Goal: Transaction & Acquisition: Download file/media

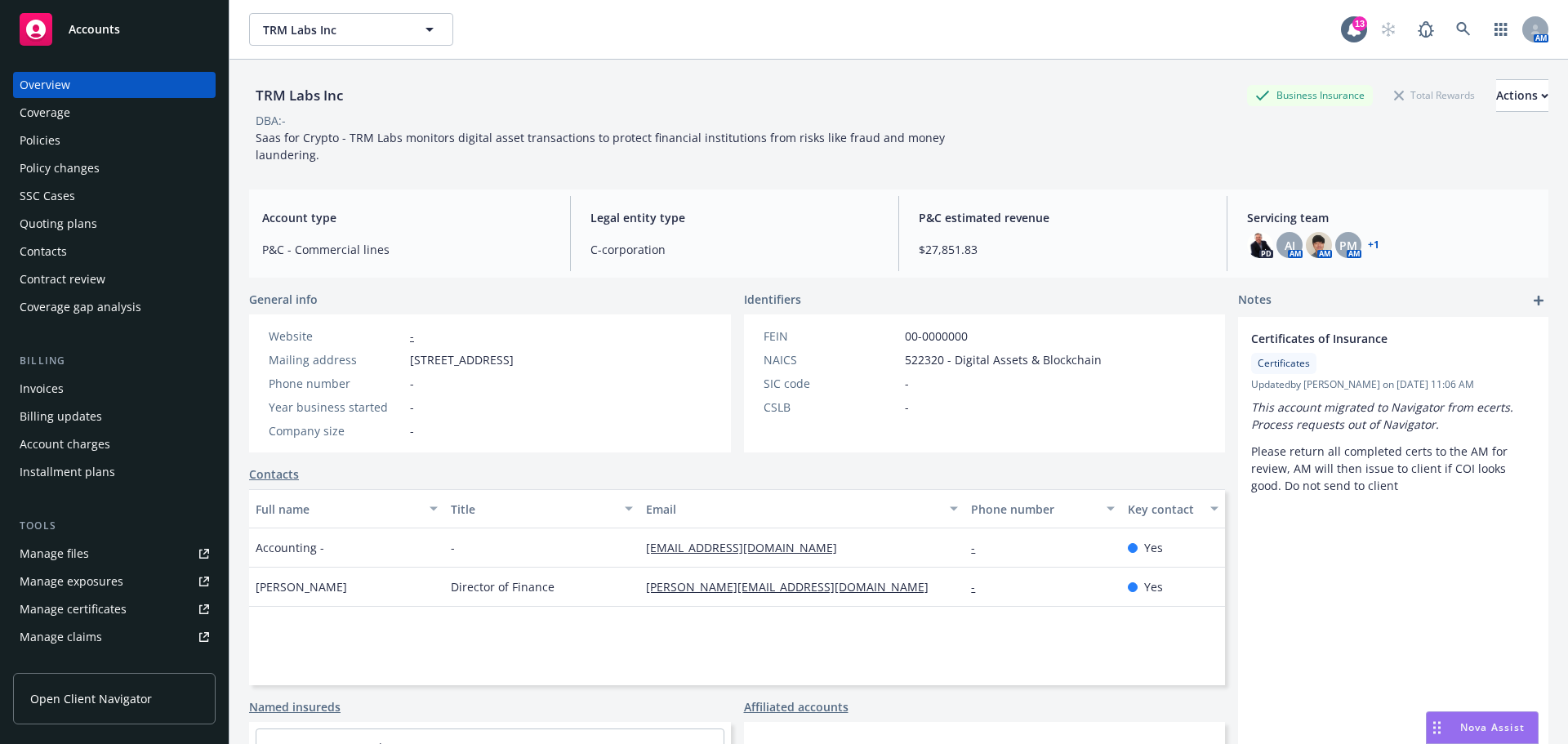
click at [93, 34] on span "Accounts" at bounding box center [94, 29] width 52 height 13
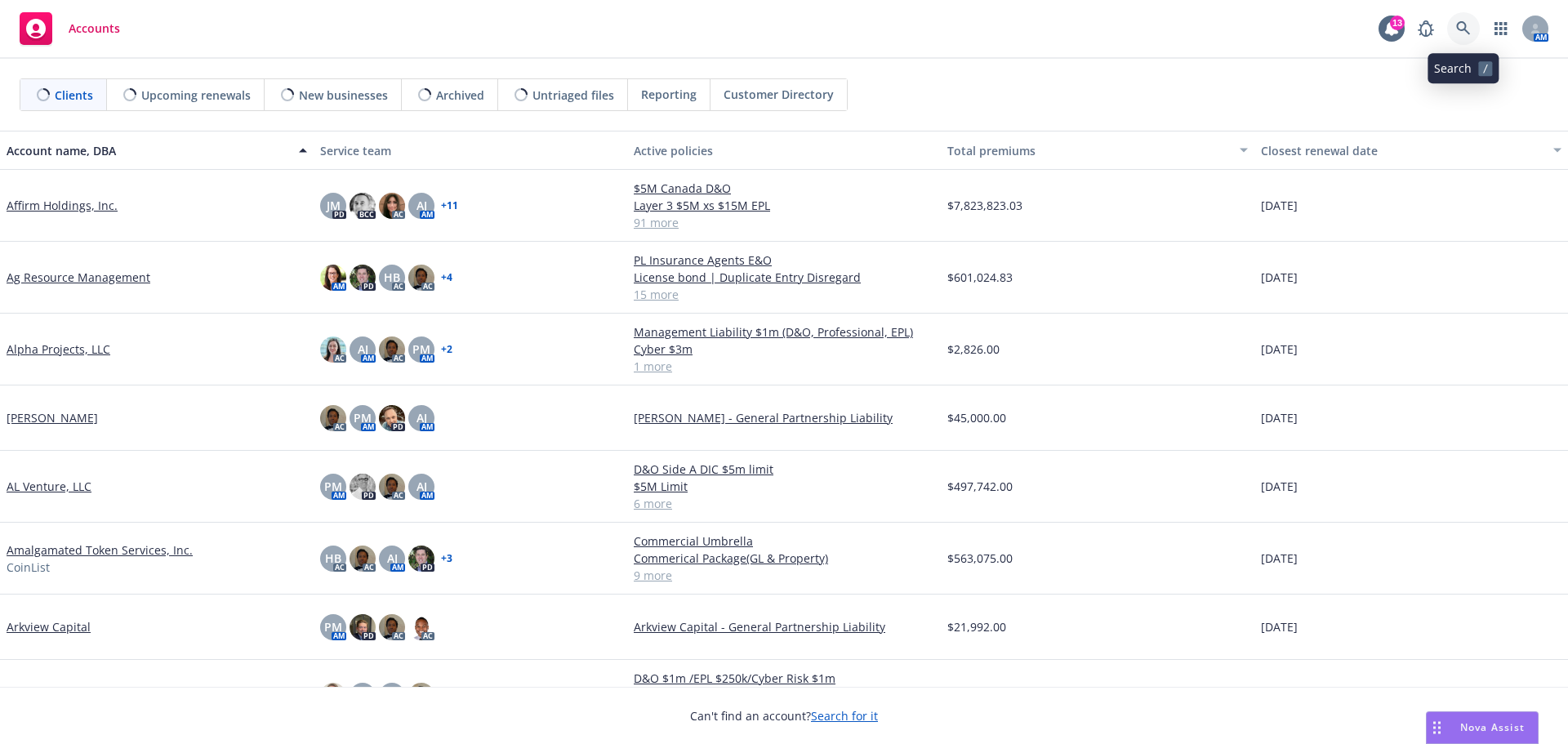
click at [1463, 28] on icon at bounding box center [1464, 28] width 15 height 15
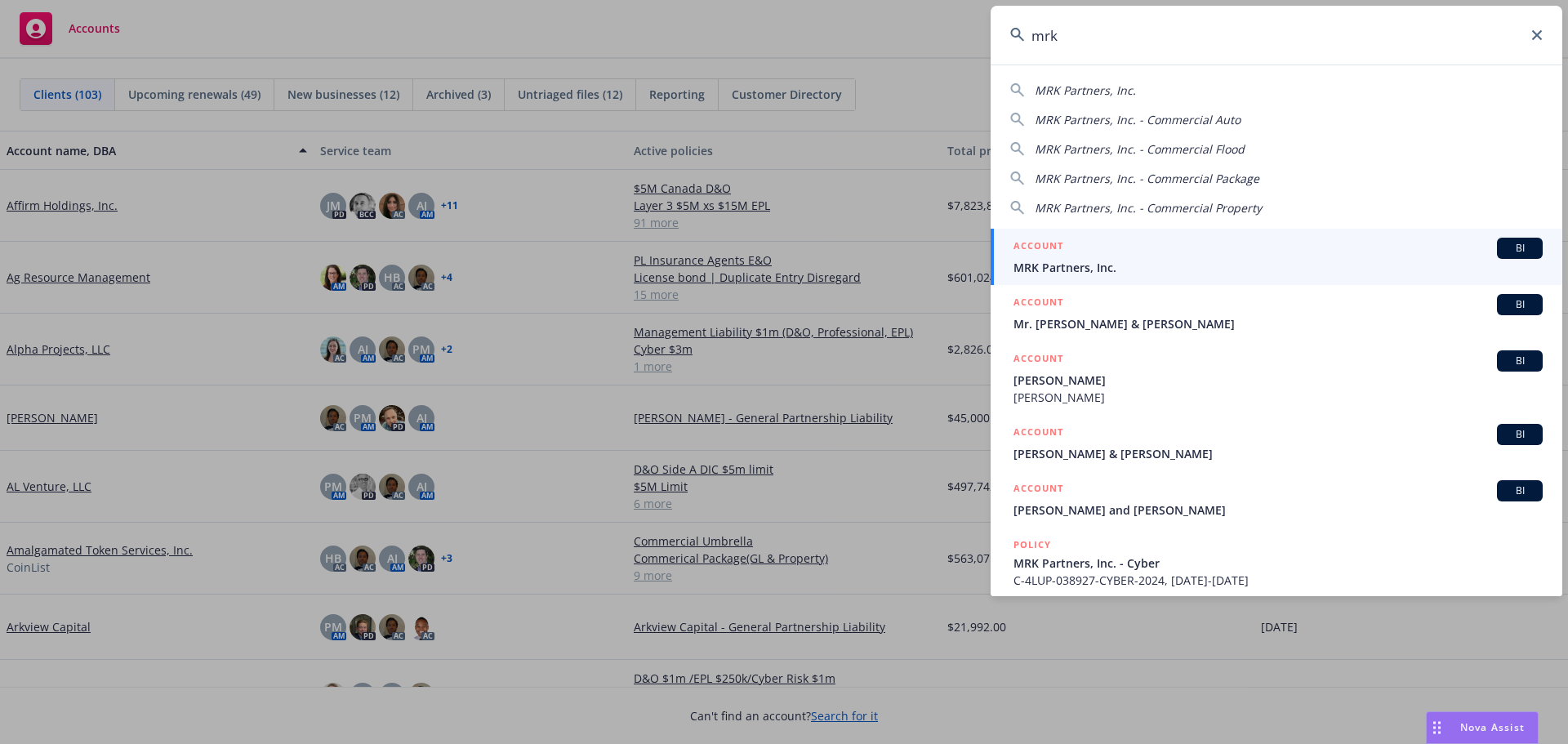
type input "mrk"
click at [1096, 259] on div "ACCOUNT BI" at bounding box center [1279, 248] width 529 height 21
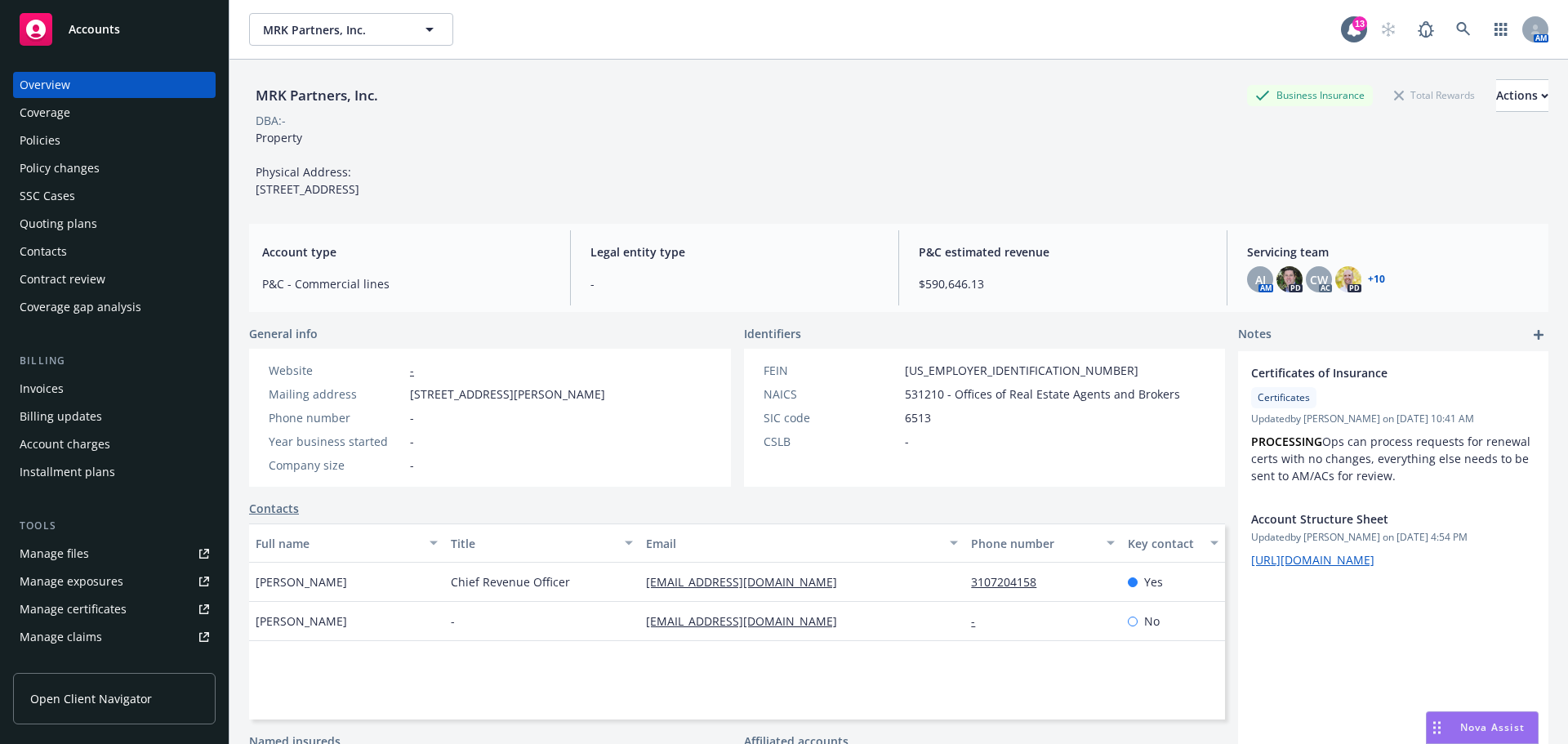
click at [52, 139] on div "Policies" at bounding box center [40, 140] width 41 height 26
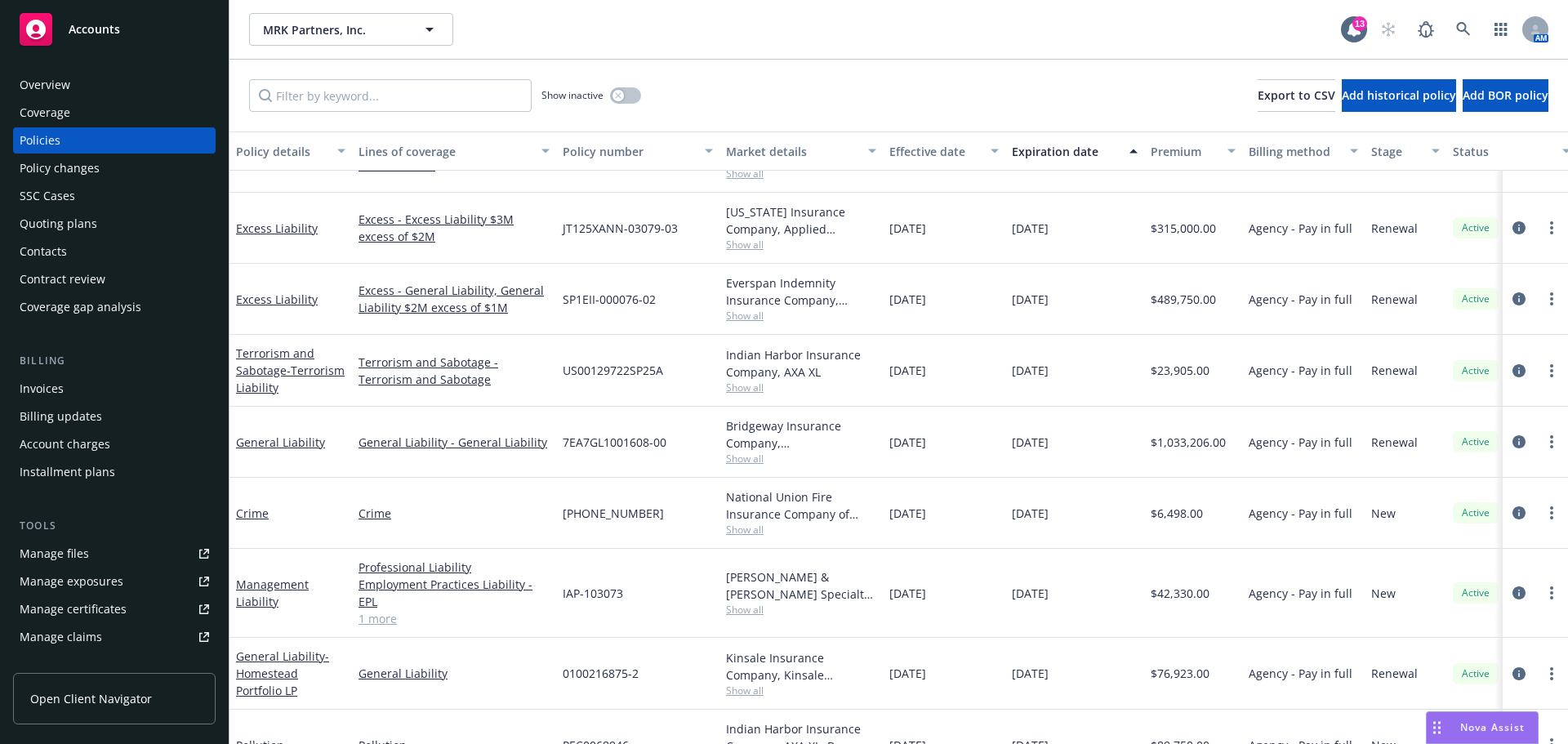
scroll to position [1912, 0]
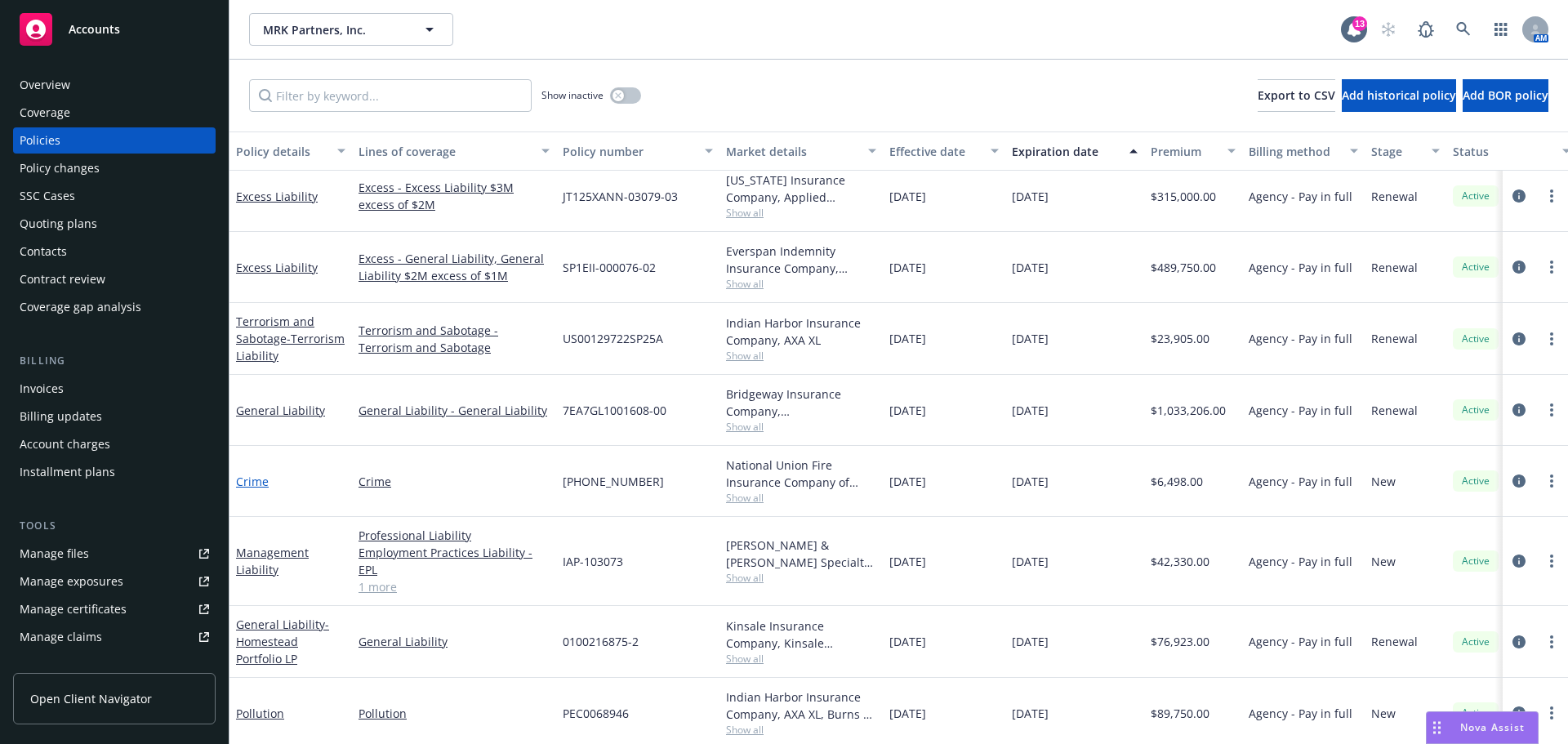
click at [250, 481] on link "Crime" at bounding box center [252, 481] width 33 height 16
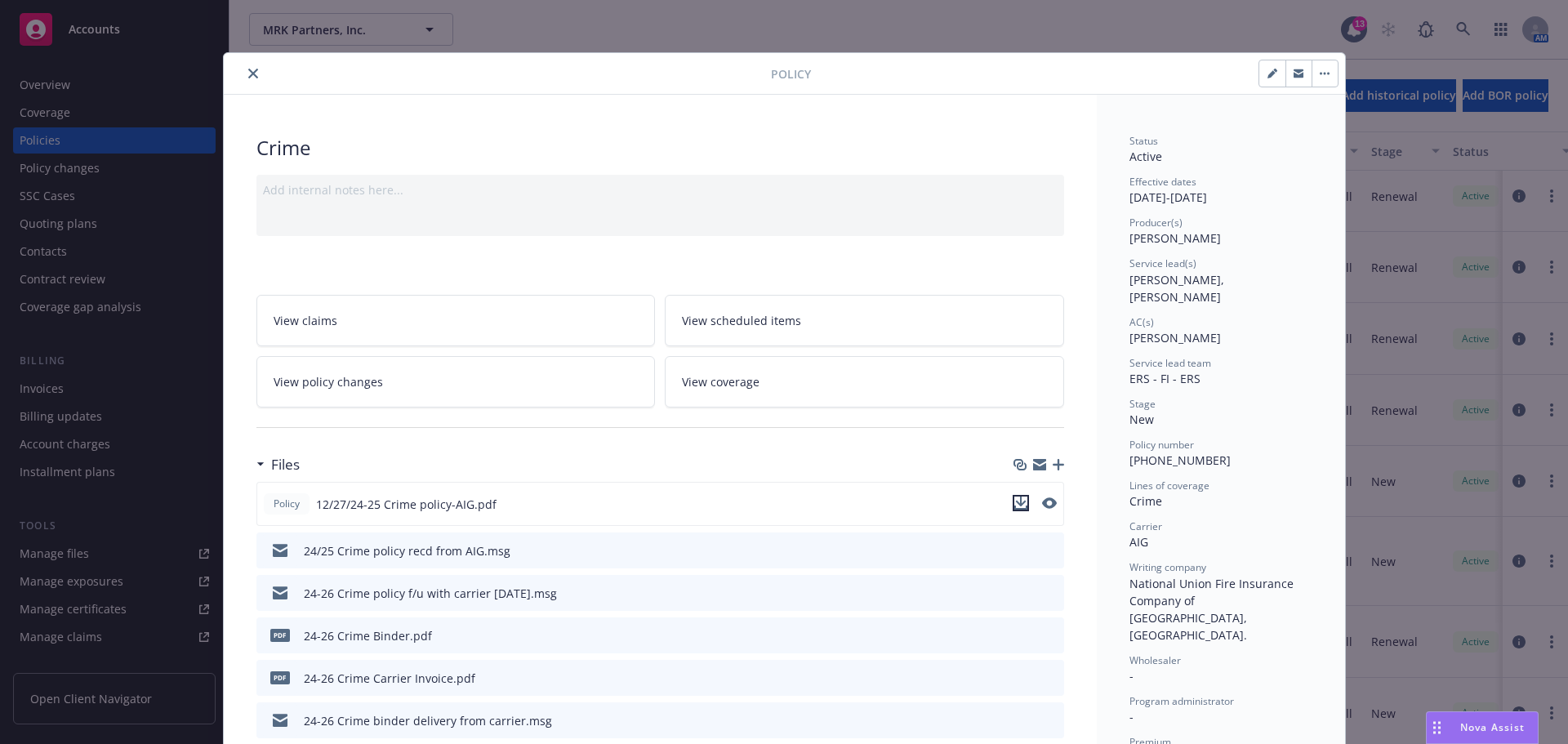
click at [1014, 503] on icon "download file" at bounding box center [1020, 502] width 13 height 13
click at [249, 74] on icon "close" at bounding box center [254, 74] width 10 height 10
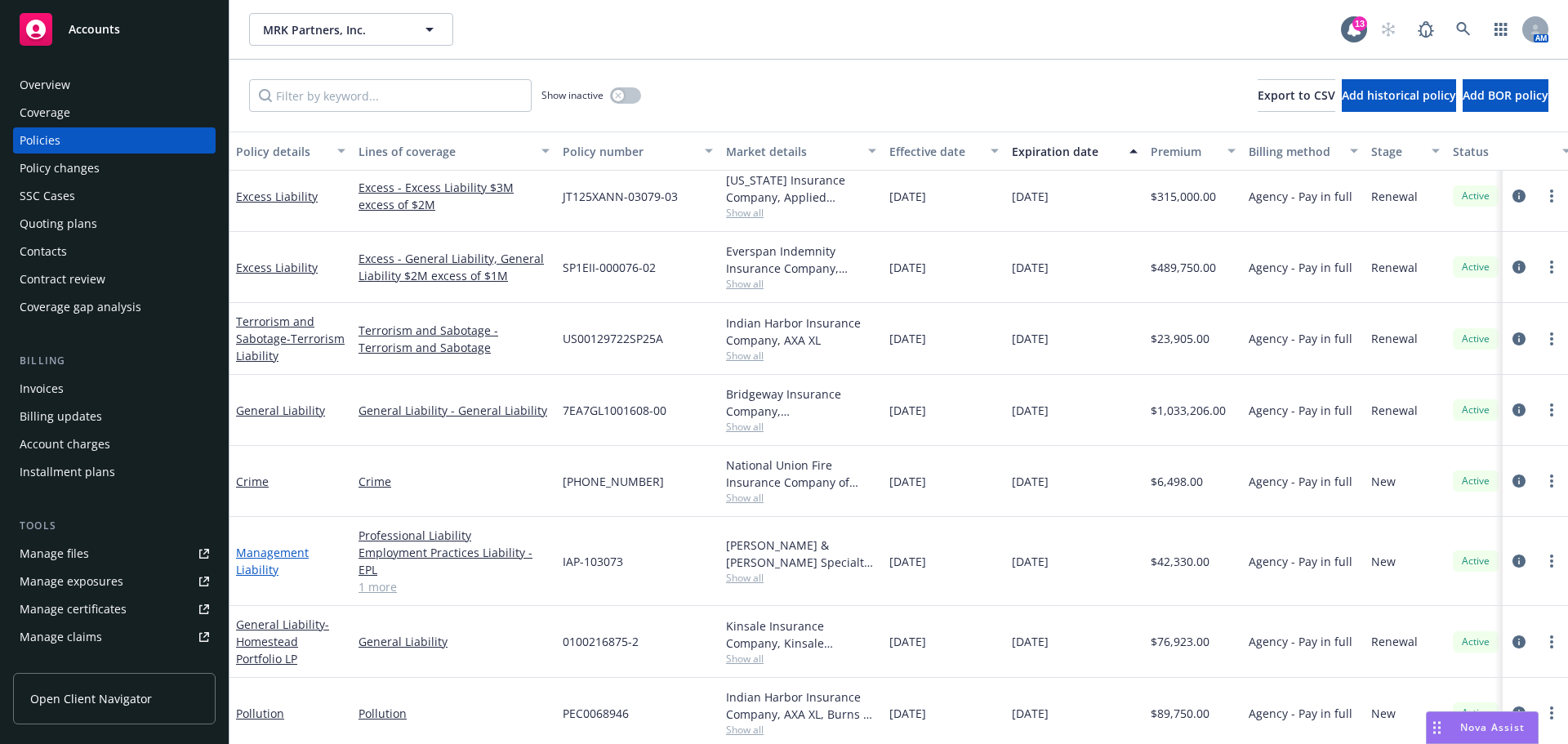
click at [262, 558] on link "Management Liability" at bounding box center [271, 561] width 73 height 33
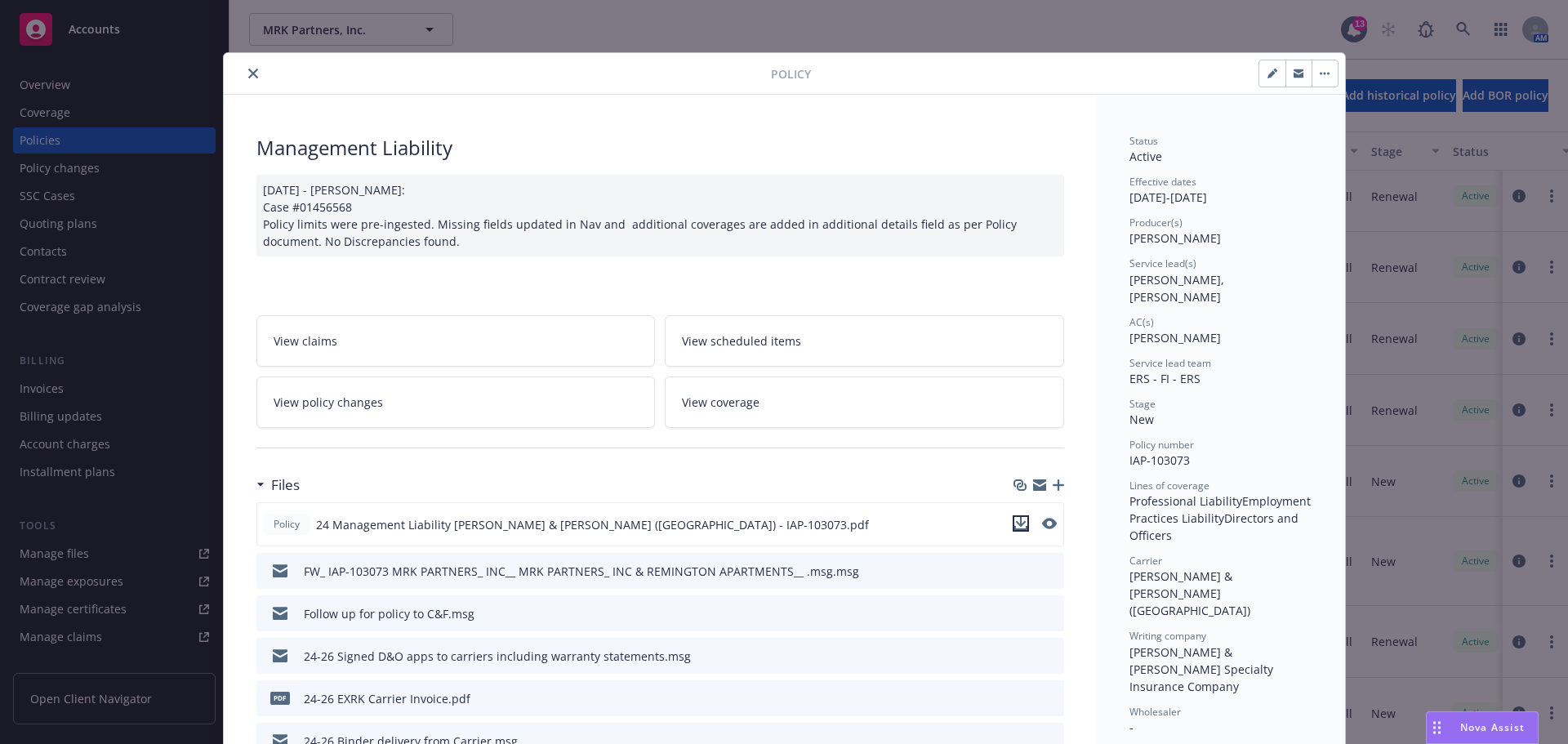
click at [1016, 523] on icon "download file" at bounding box center [1020, 523] width 13 height 13
click at [251, 72] on icon "close" at bounding box center [254, 74] width 10 height 10
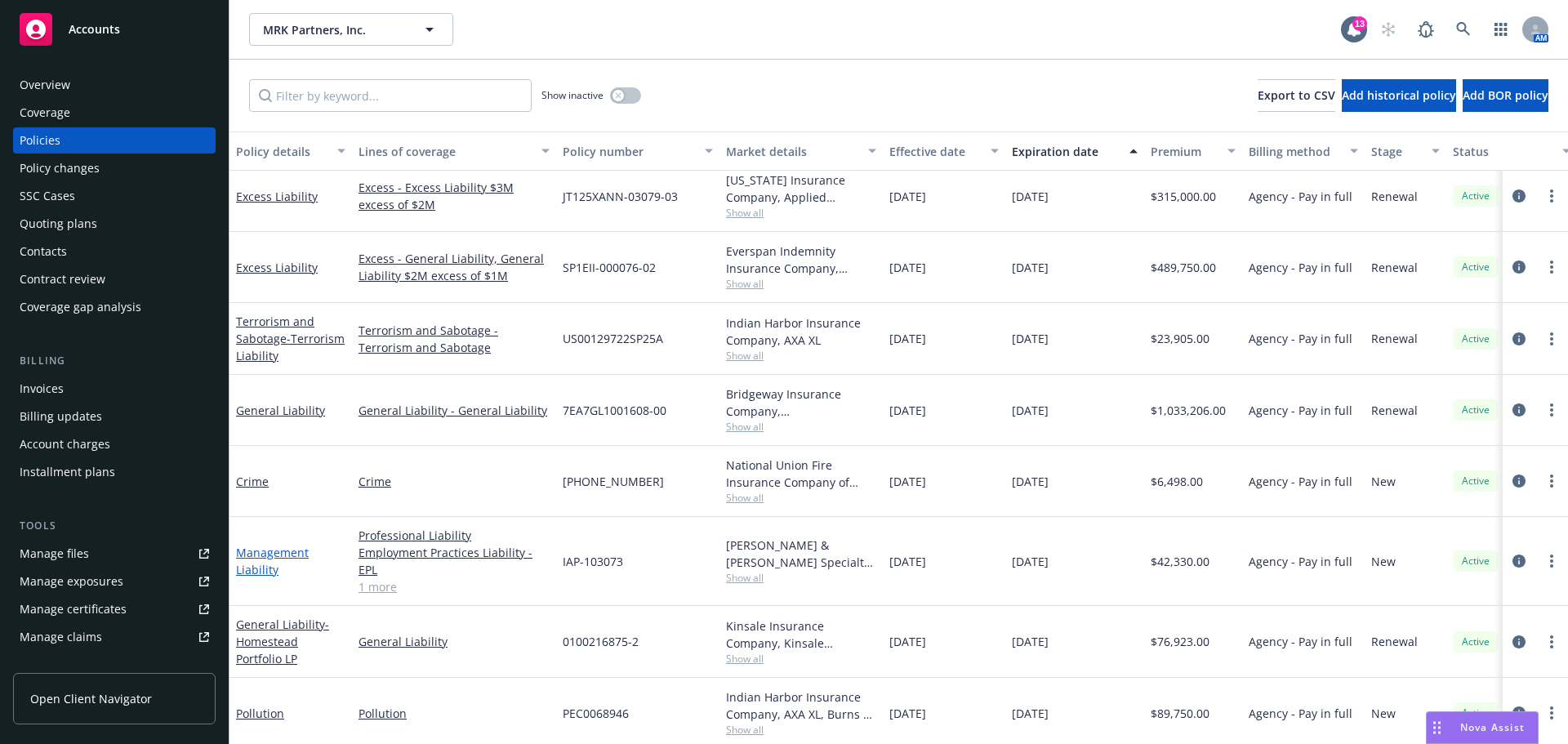
click at [263, 564] on link "Management Liability" at bounding box center [271, 561] width 73 height 33
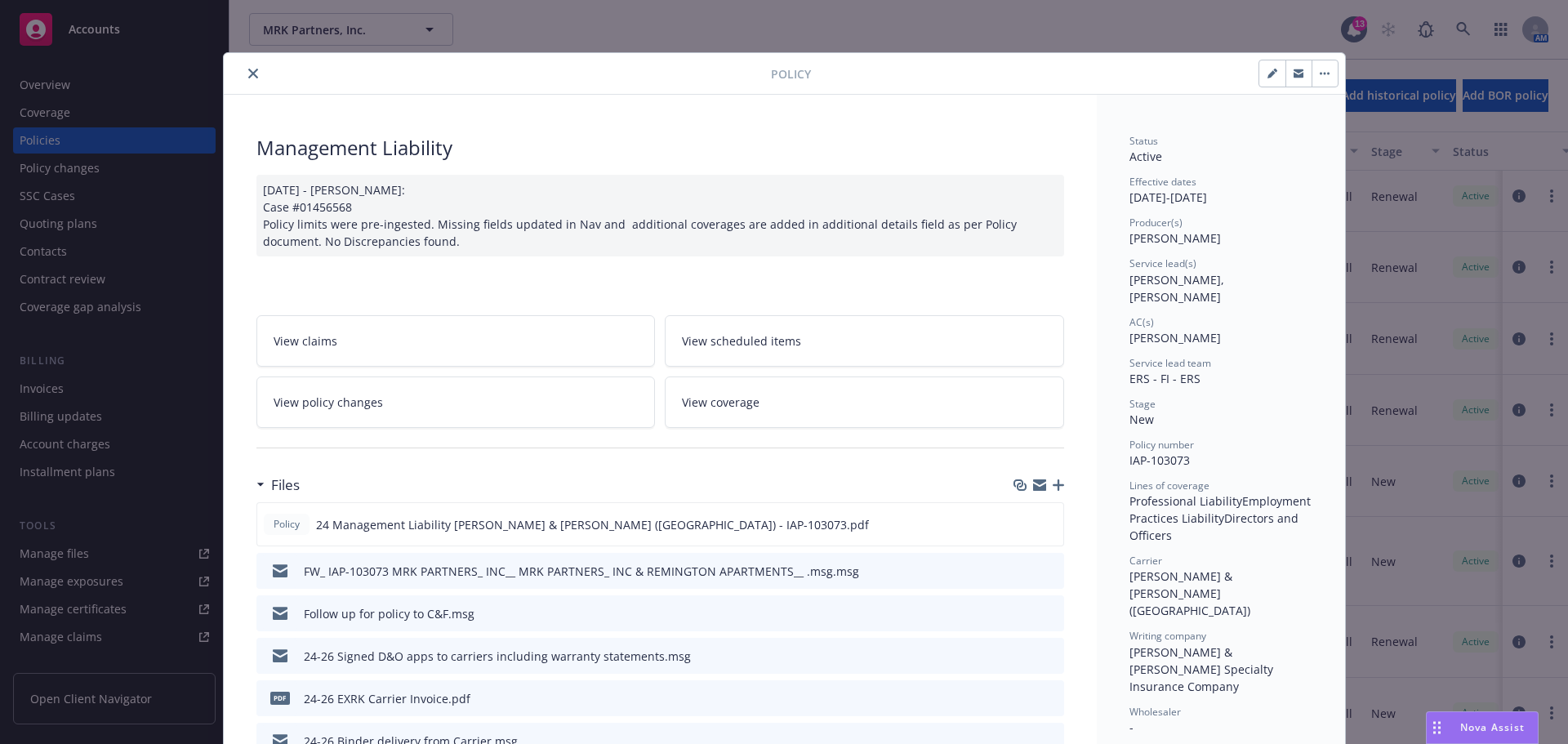
scroll to position [49, 0]
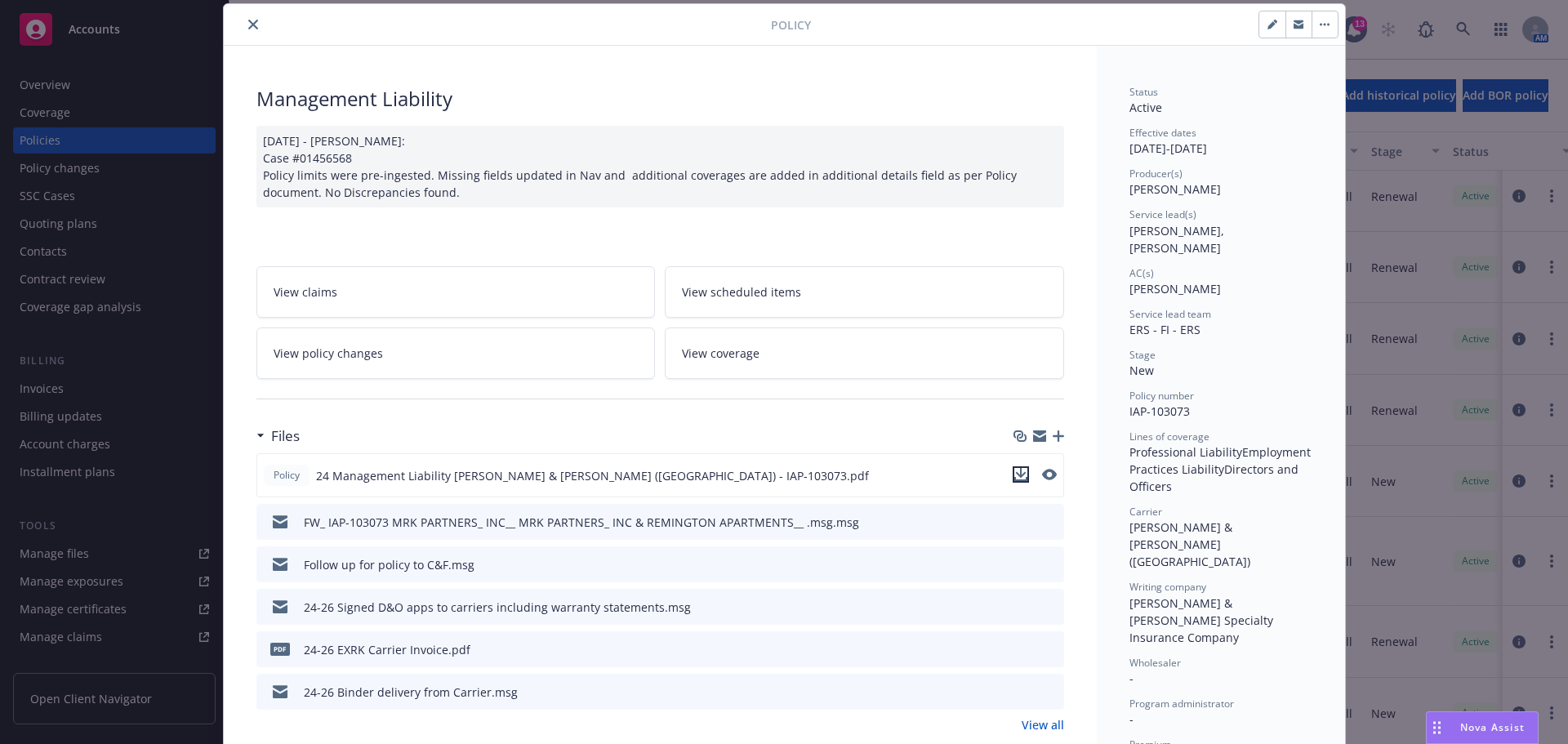
click at [1015, 472] on icon "download file" at bounding box center [1020, 473] width 11 height 10
click at [249, 24] on icon "close" at bounding box center [254, 25] width 10 height 10
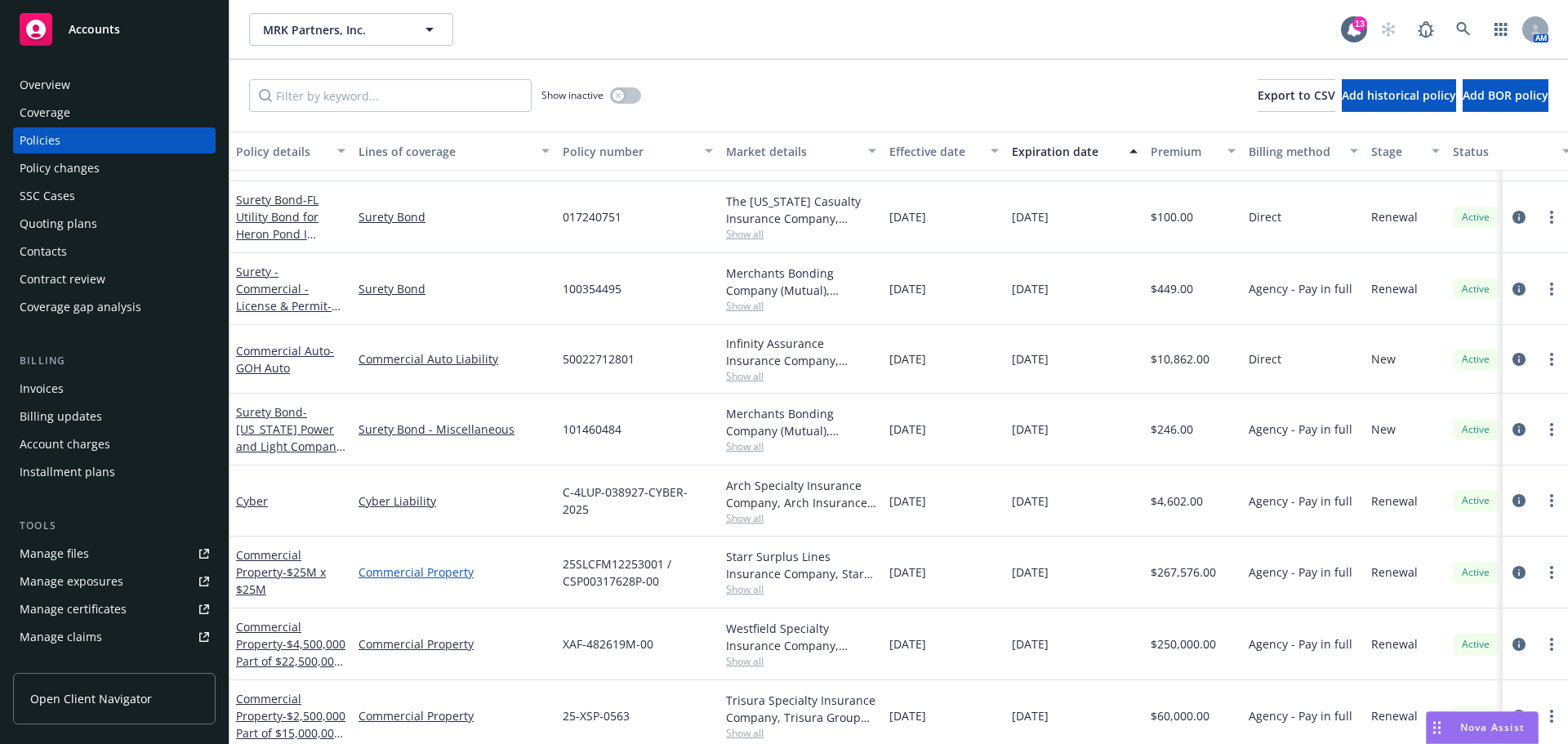
scroll to position [113, 0]
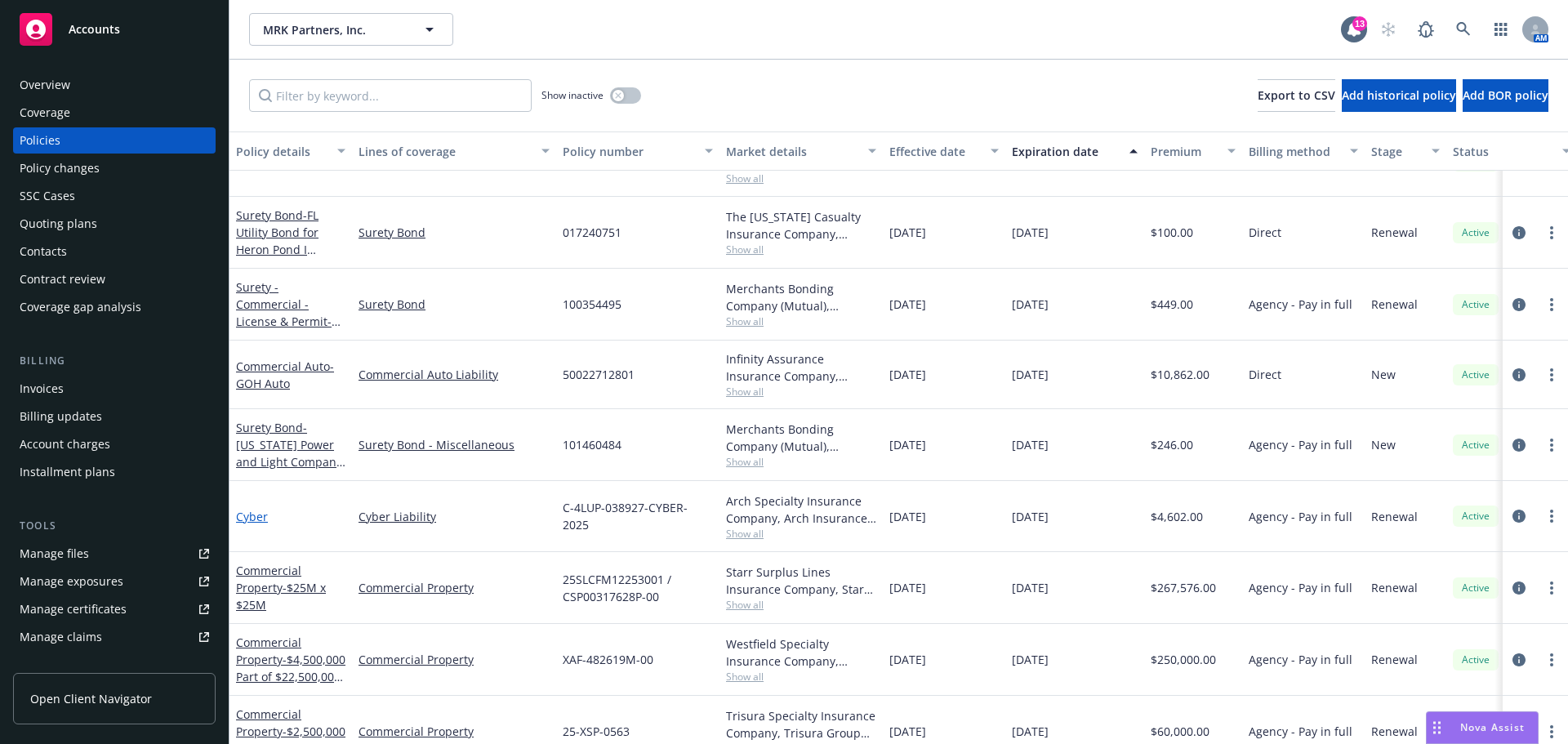
click at [256, 514] on link "Cyber" at bounding box center [252, 517] width 32 height 16
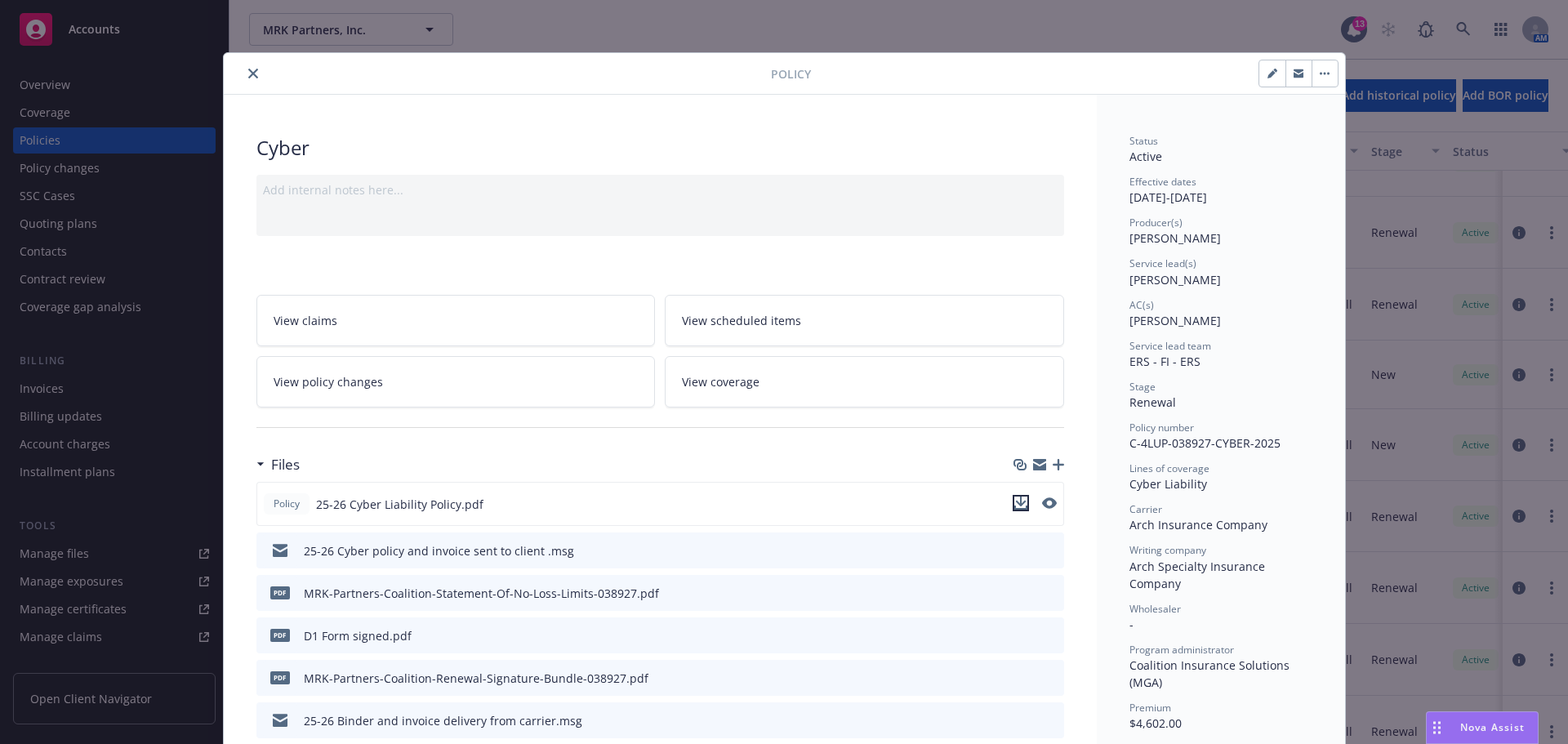
click at [1014, 506] on icon "download file" at bounding box center [1020, 502] width 13 height 13
